Goal: Information Seeking & Learning: Learn about a topic

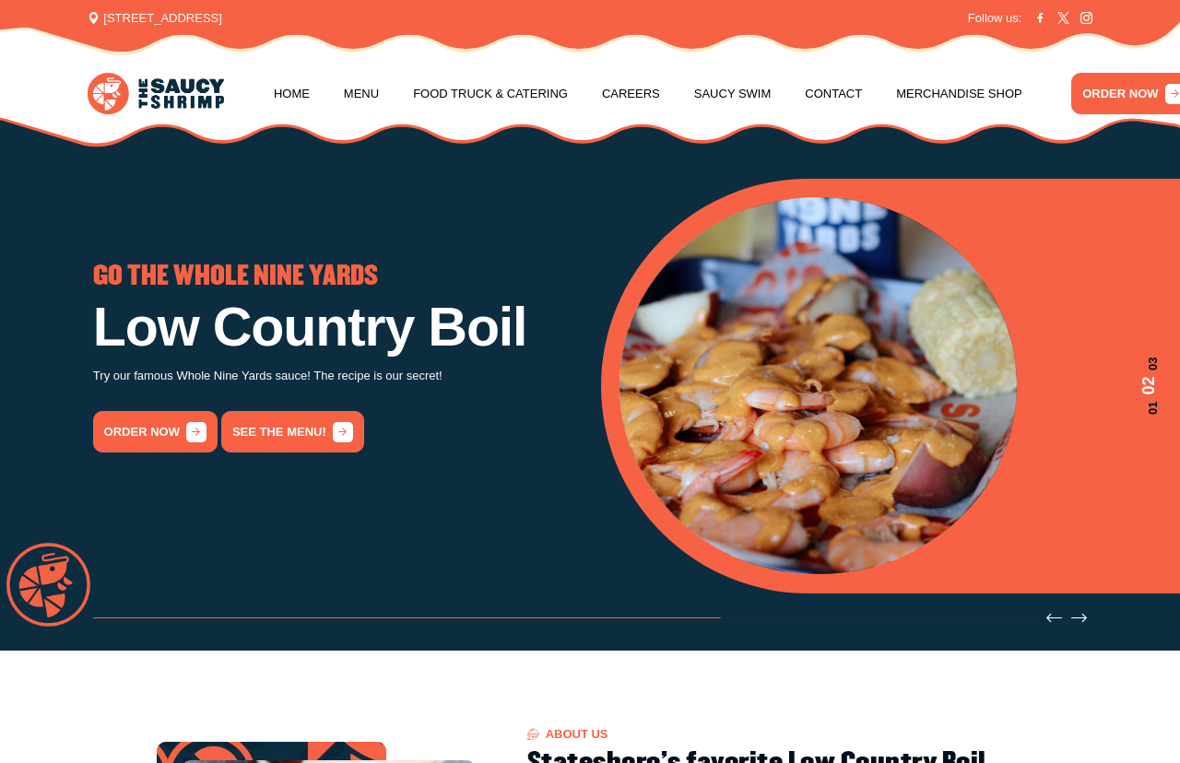
click at [290, 429] on link "See the menu!" at bounding box center [292, 431] width 142 height 41
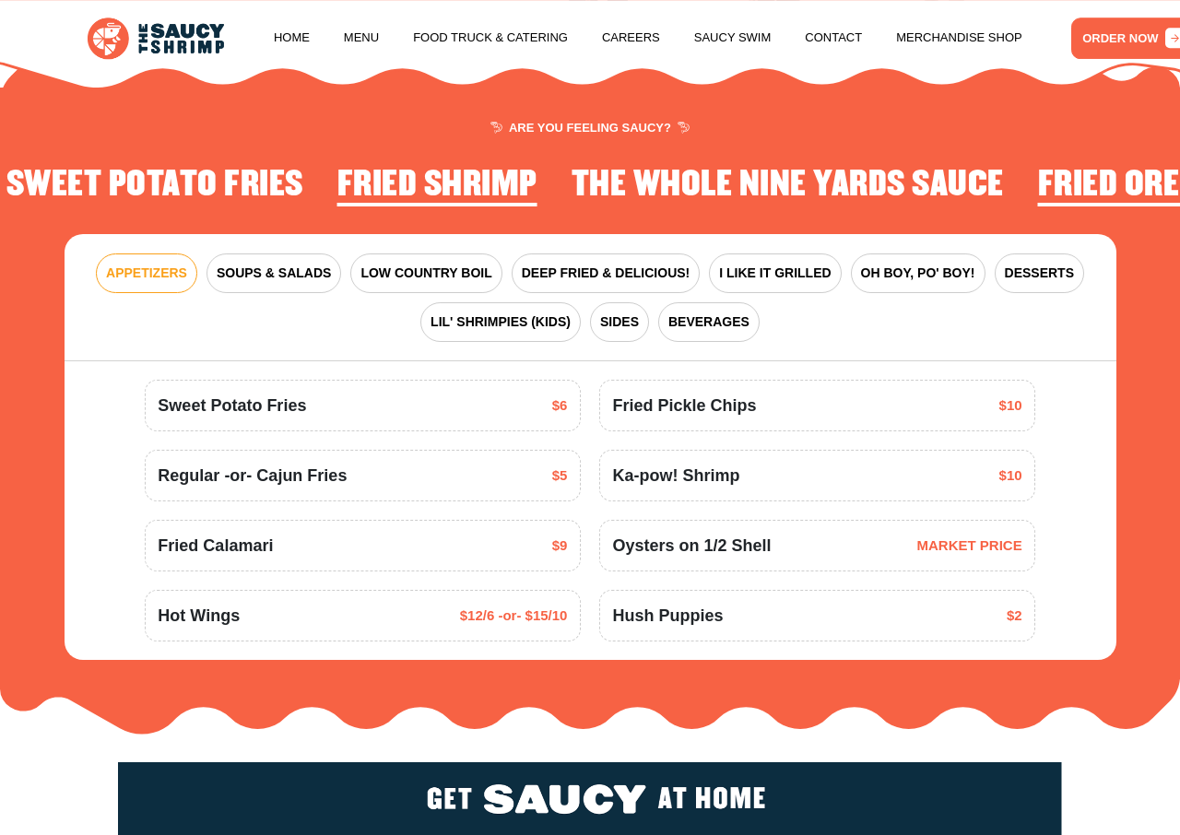
scroll to position [1858, 0]
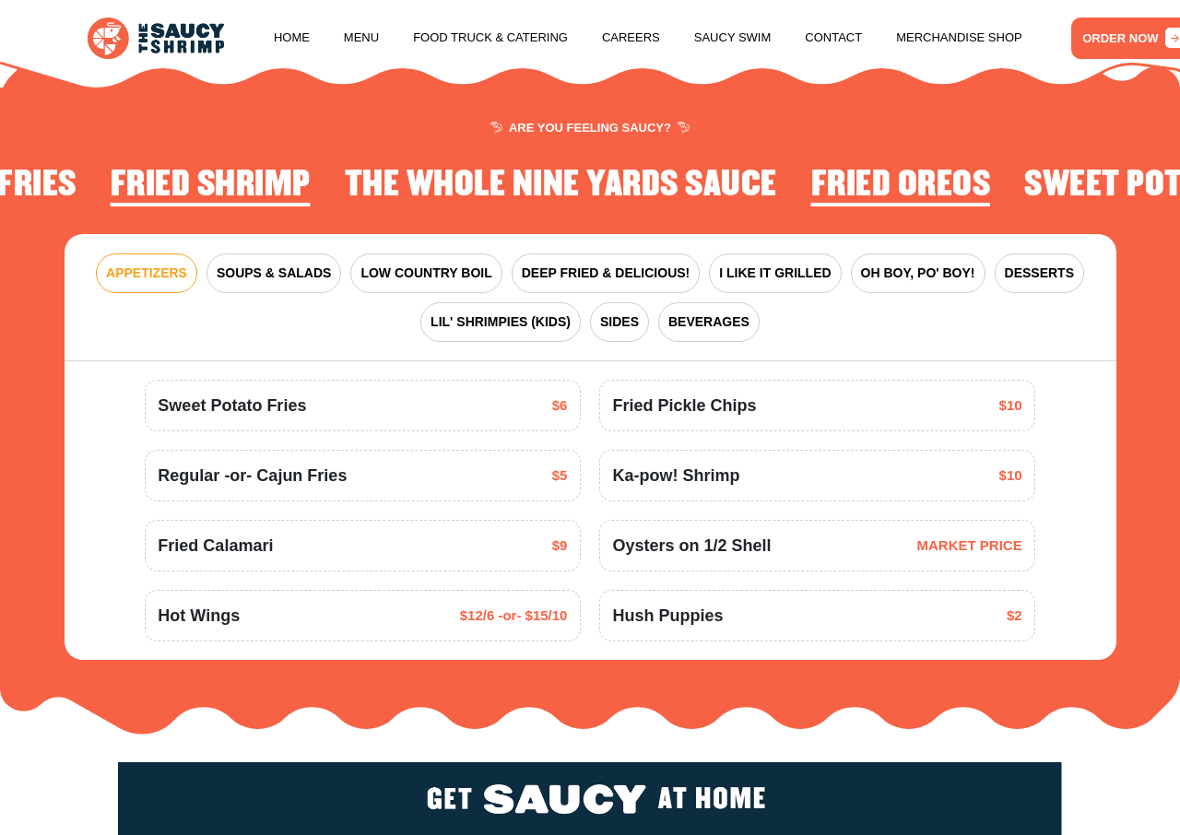
click at [261, 275] on span "SOUPS & SALADS" at bounding box center [274, 273] width 114 height 19
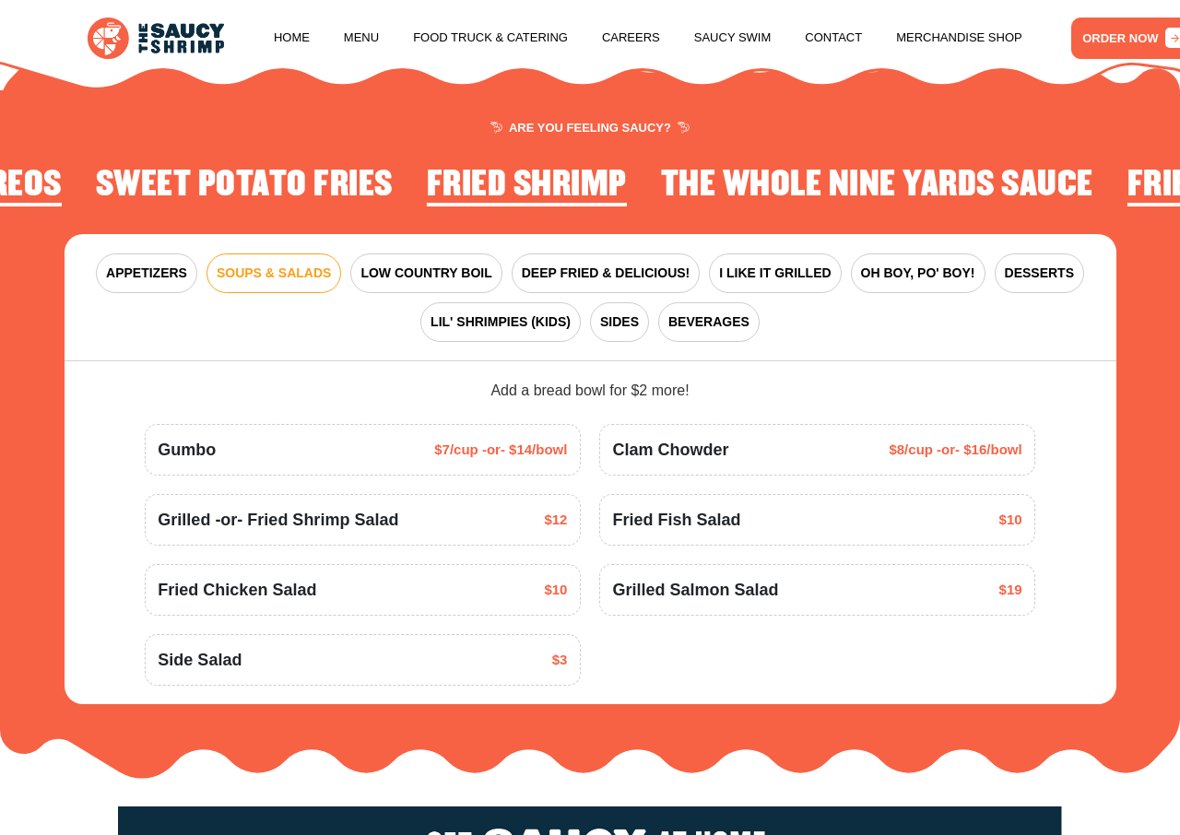
click at [382, 283] on span "LOW COUNTRY BOIL" at bounding box center [425, 273] width 131 height 19
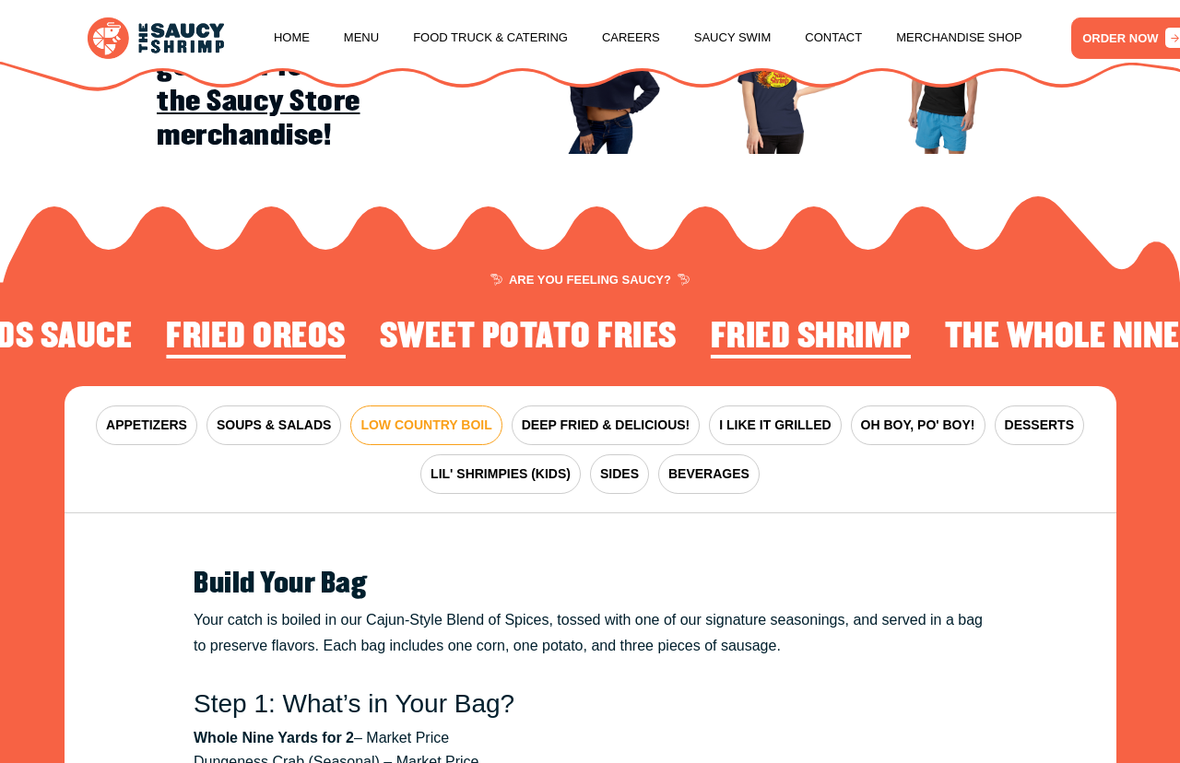
scroll to position [1680, 0]
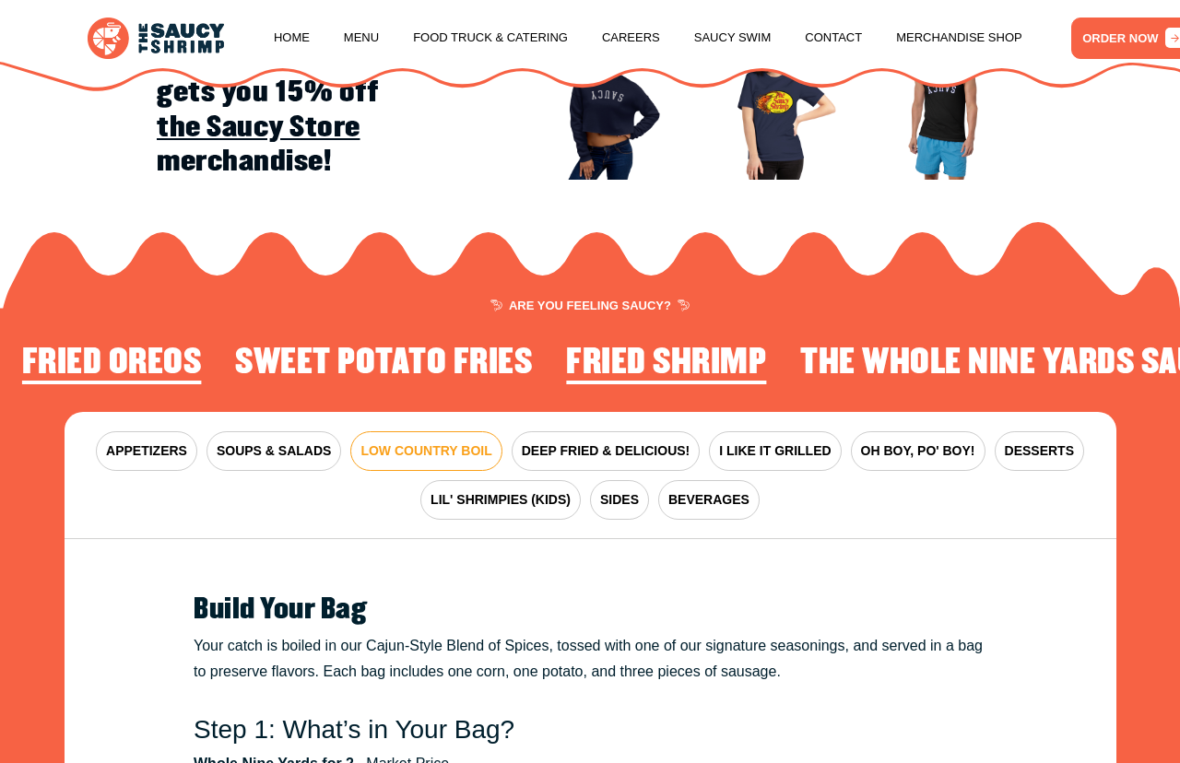
click at [635, 443] on button "DEEP FRIED & DELICIOUS!" at bounding box center [605, 451] width 189 height 40
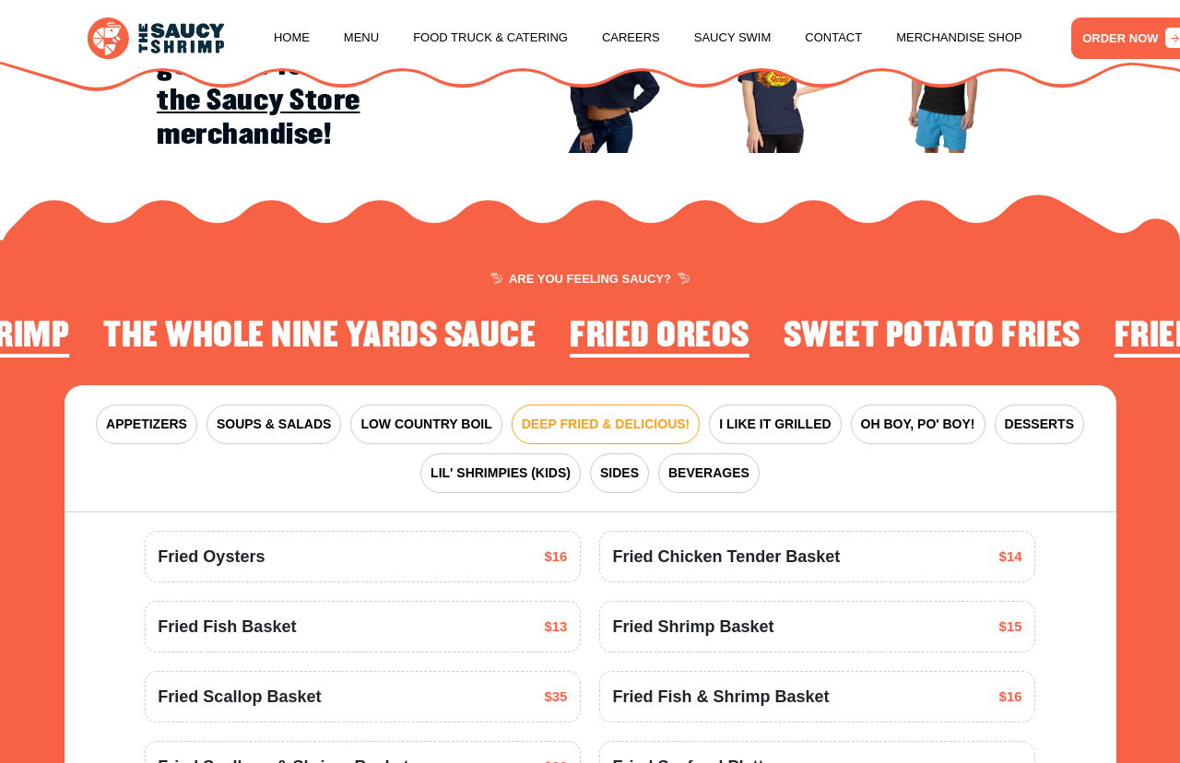
scroll to position [1701, 0]
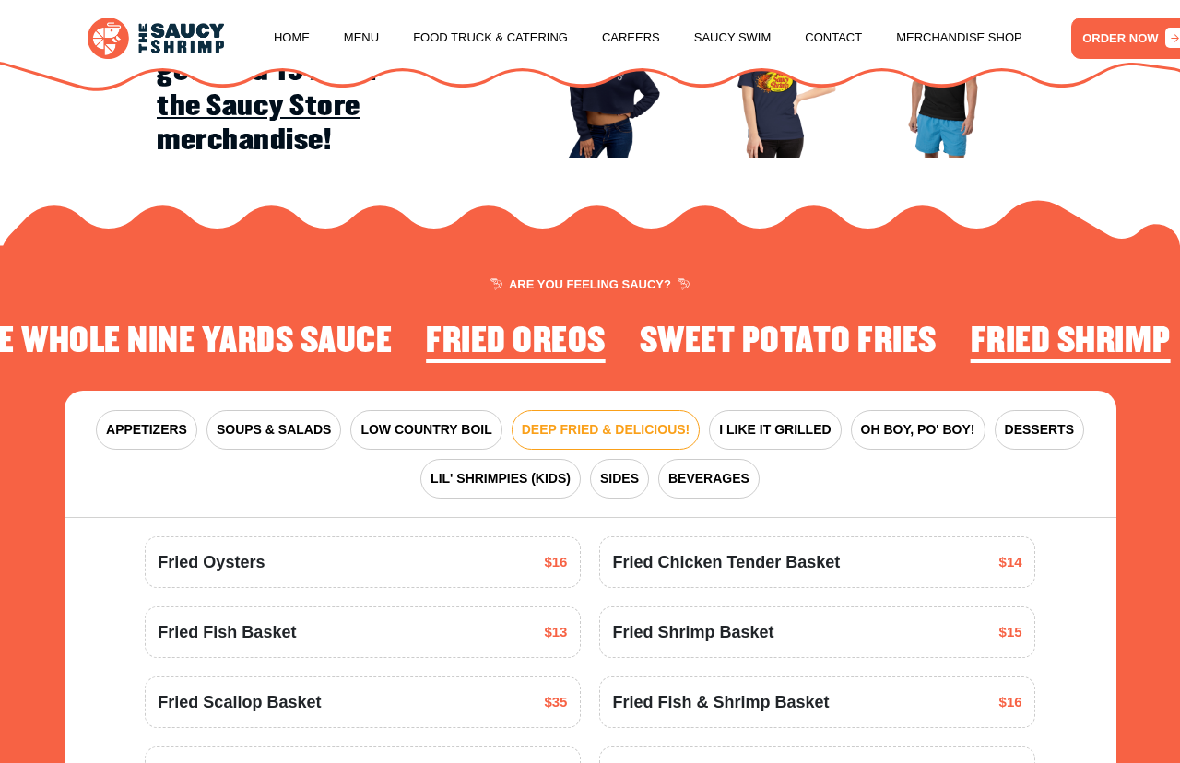
click at [791, 430] on span "I LIKE IT GRILLED" at bounding box center [775, 429] width 112 height 19
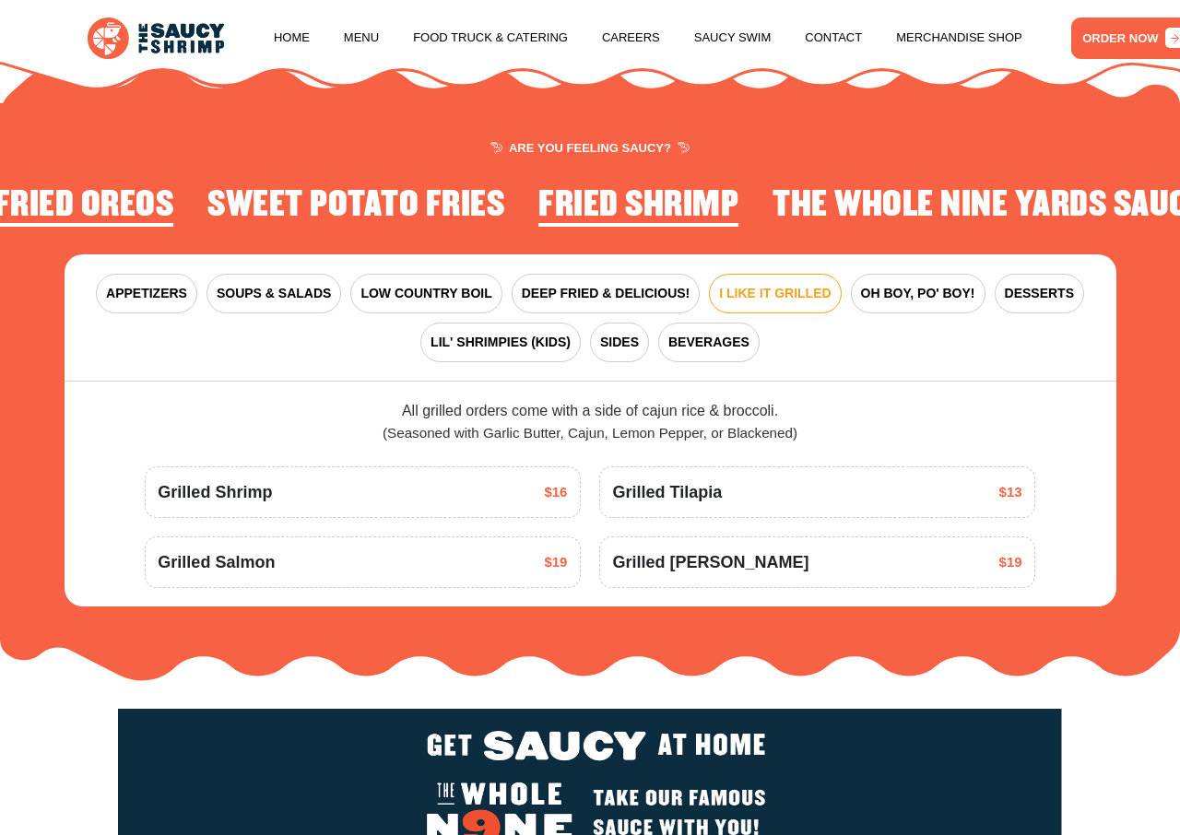
scroll to position [1838, 0]
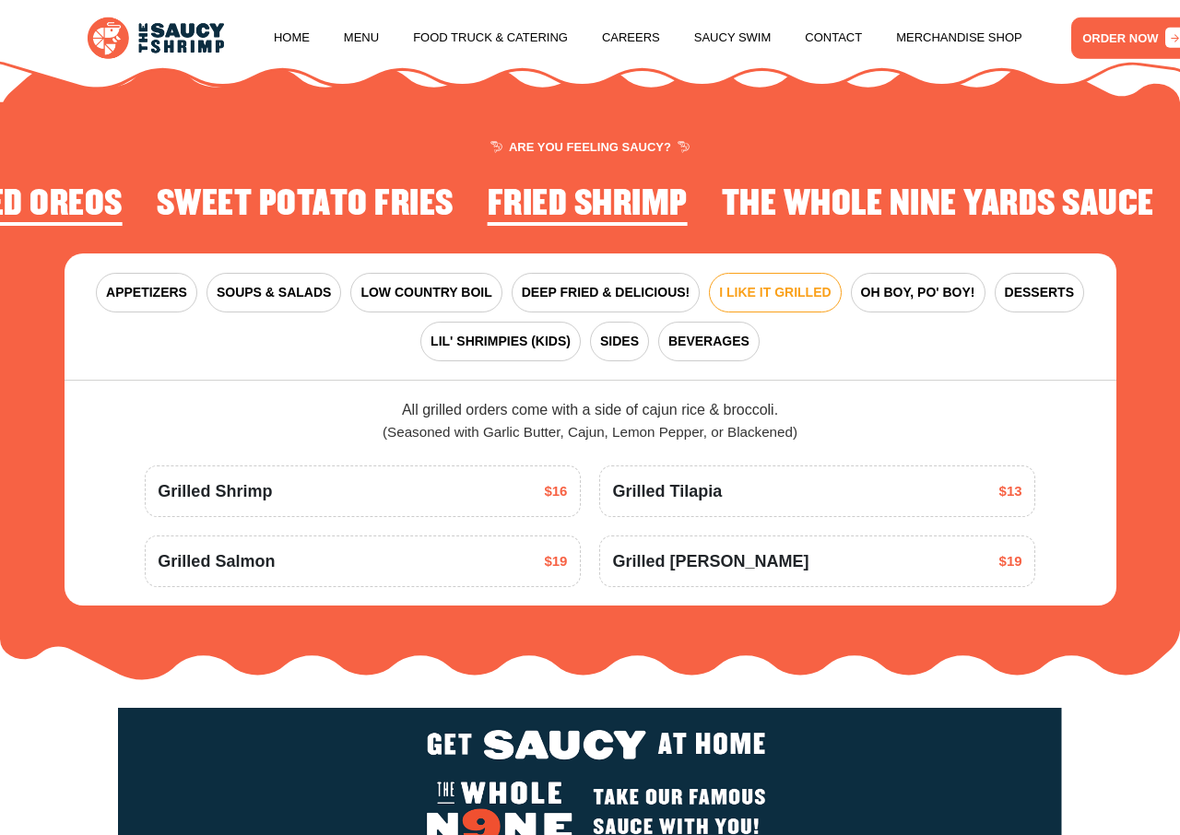
click at [921, 293] on span "OH BOY, PO' BOY!" at bounding box center [918, 292] width 114 height 19
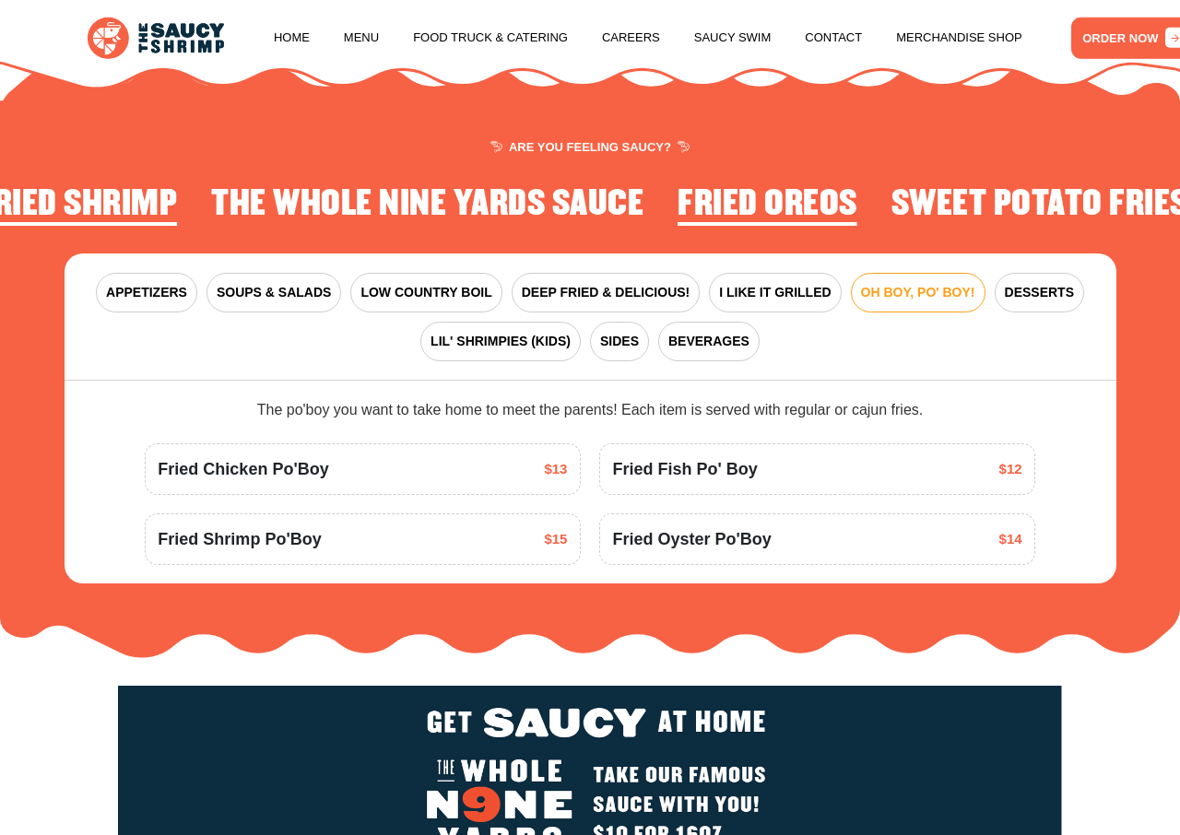
click at [1038, 297] on span "DESSERTS" at bounding box center [1038, 292] width 69 height 19
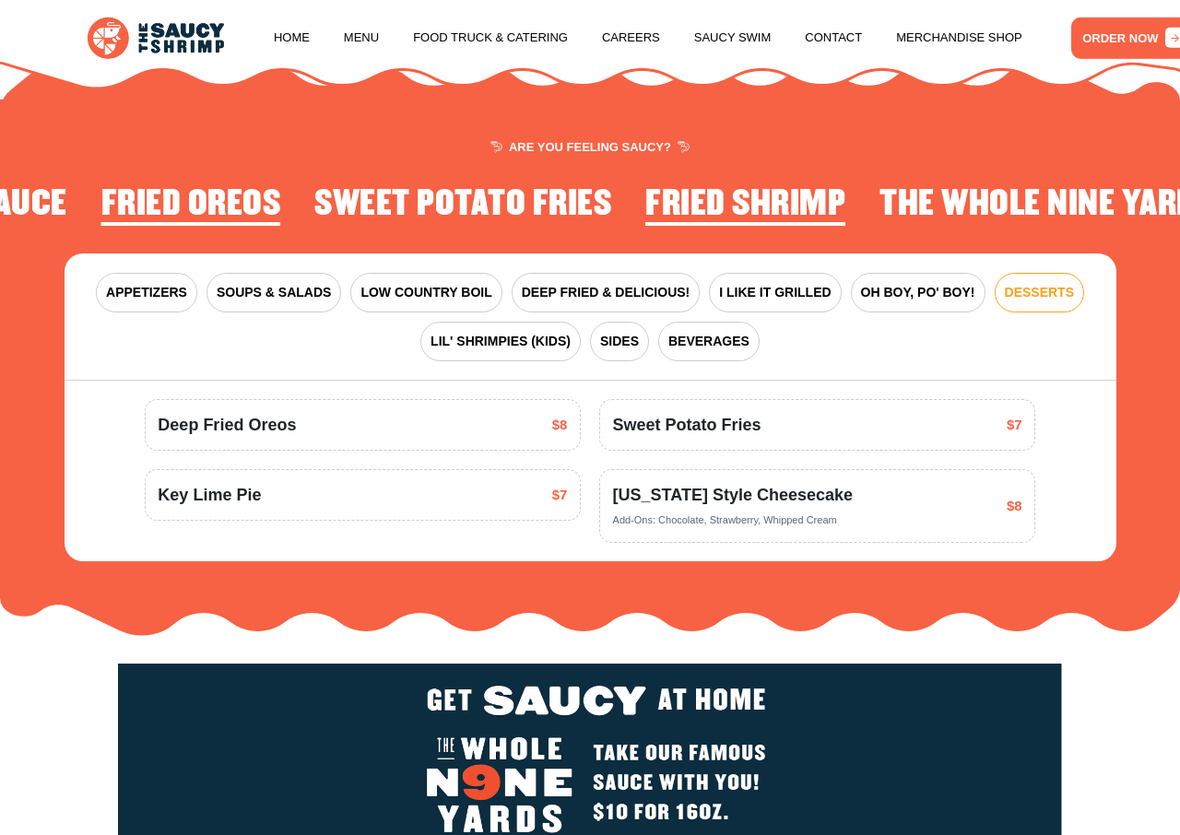
click at [491, 334] on button "LIL' SHRIMPIES (KIDS)" at bounding box center [500, 342] width 160 height 40
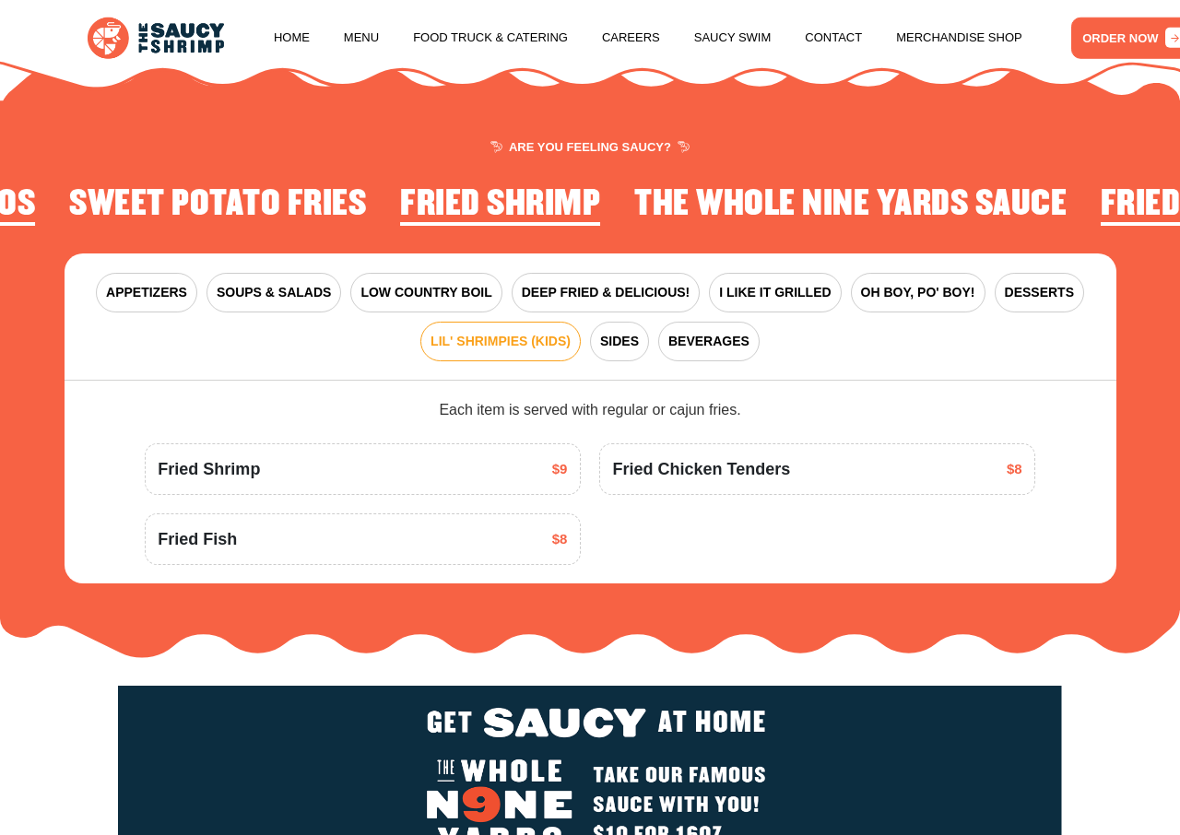
click at [622, 344] on span "SIDES" at bounding box center [619, 341] width 39 height 19
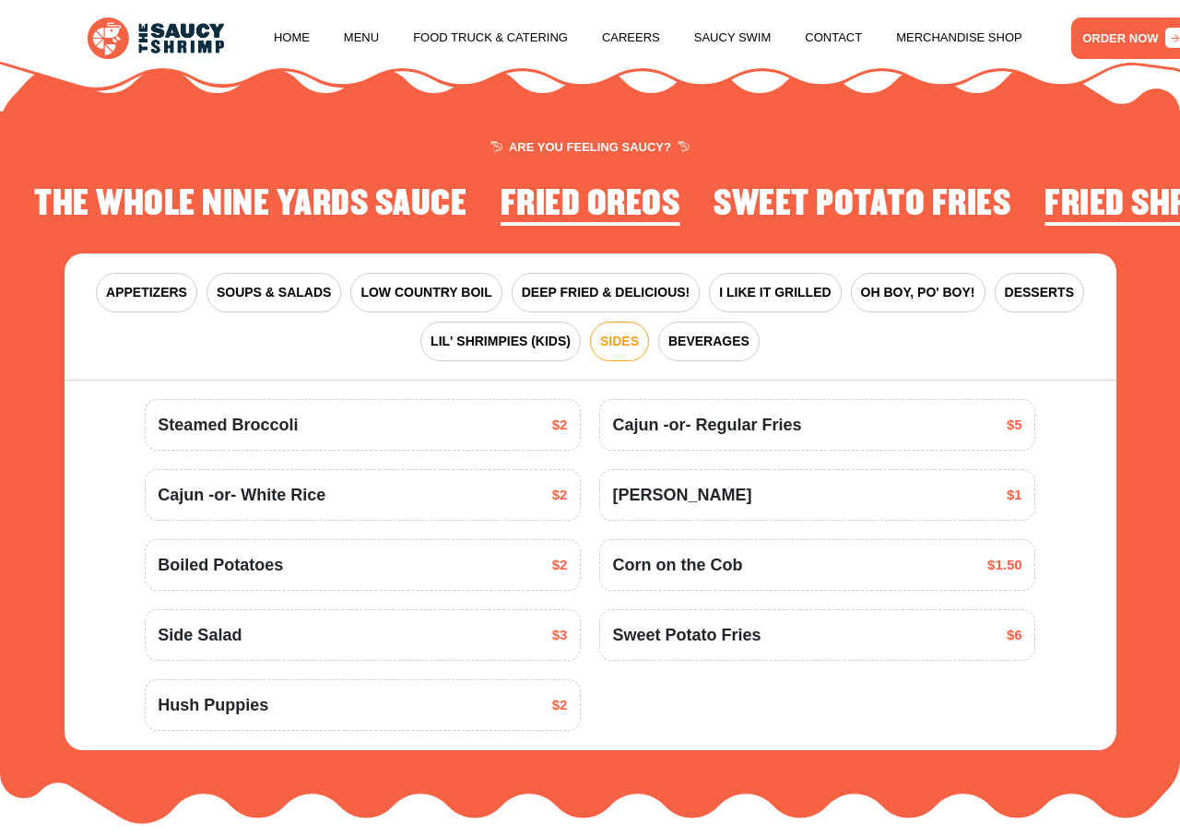
click at [687, 341] on span "BEVERAGES" at bounding box center [708, 341] width 81 height 19
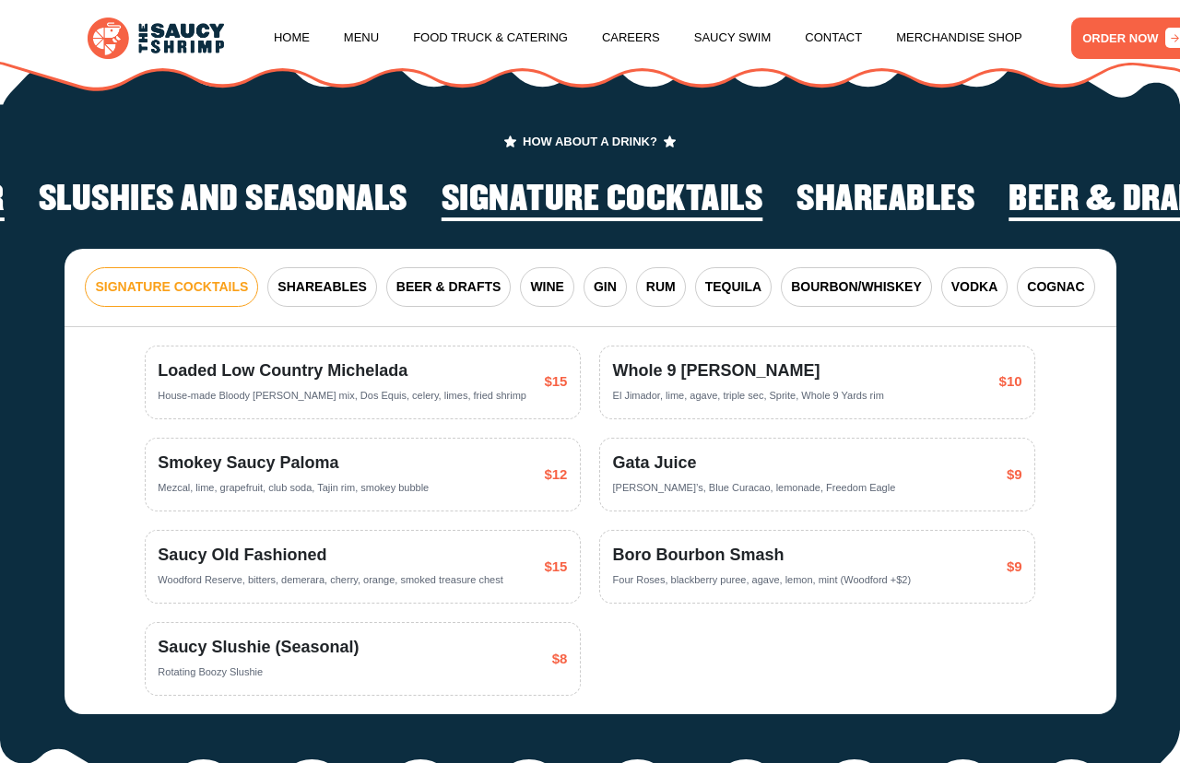
scroll to position [2615, 0]
